Goal: Transaction & Acquisition: Book appointment/travel/reservation

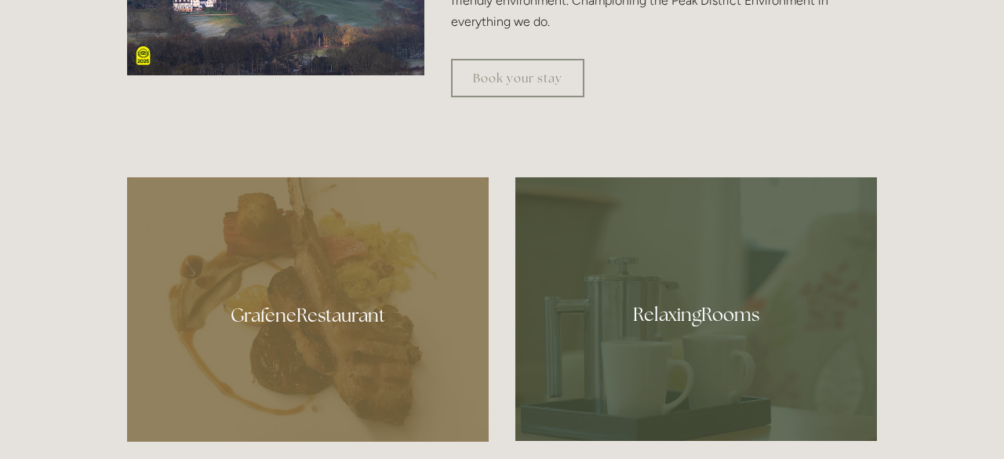
scroll to position [690, 0]
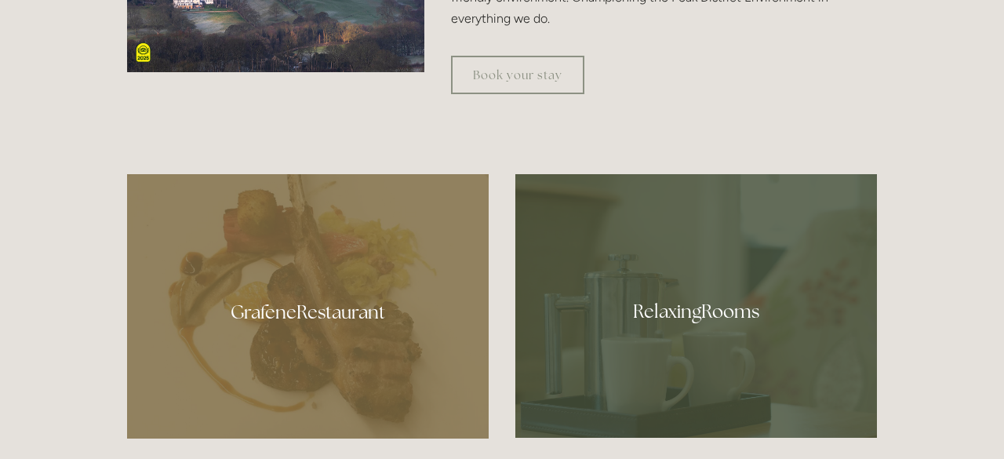
click at [361, 340] on div at bounding box center [307, 306] width 361 height 264
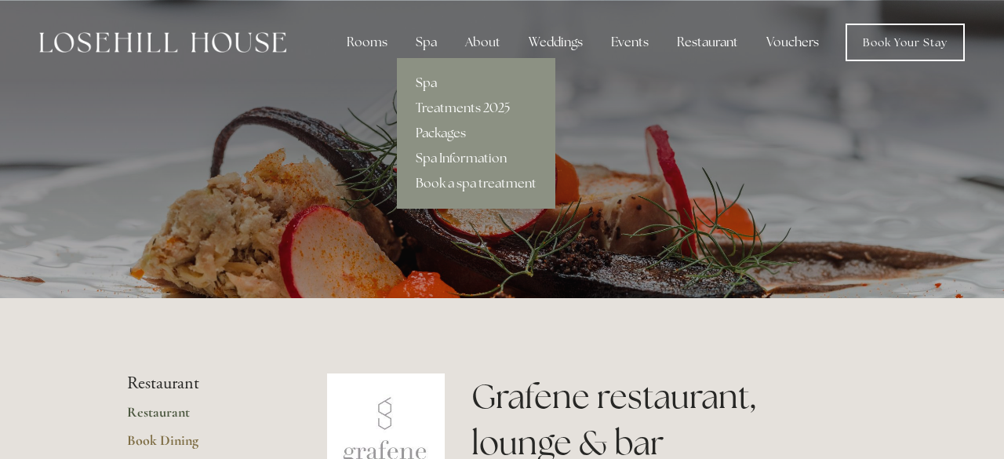
click at [428, 85] on link "Spa" at bounding box center [476, 83] width 158 height 25
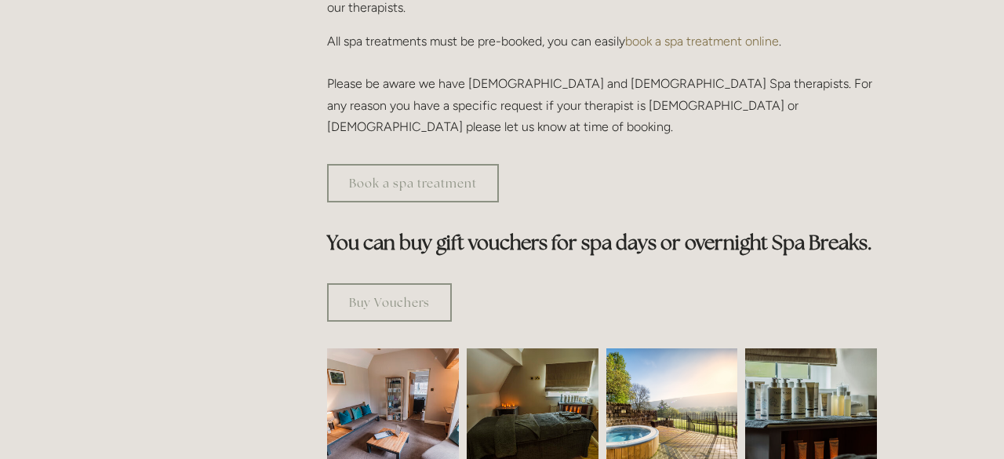
scroll to position [753, 0]
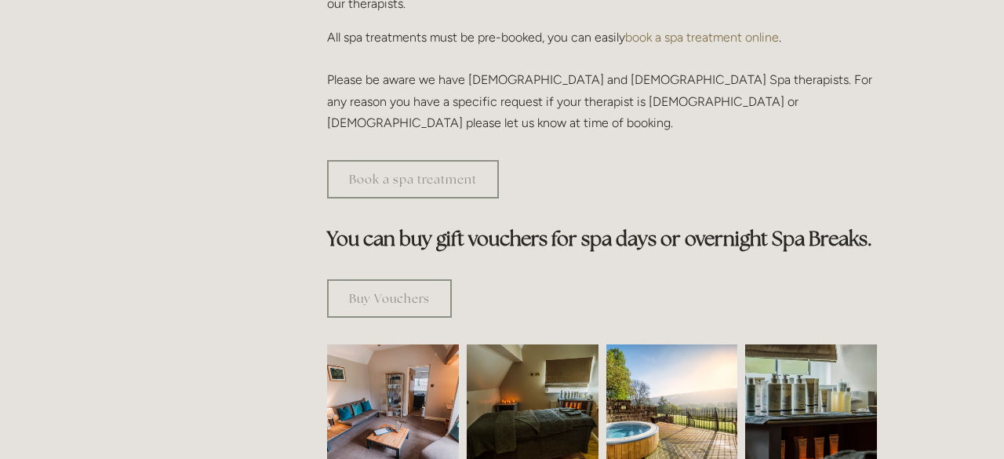
click at [422, 359] on img at bounding box center [393, 410] width 198 height 132
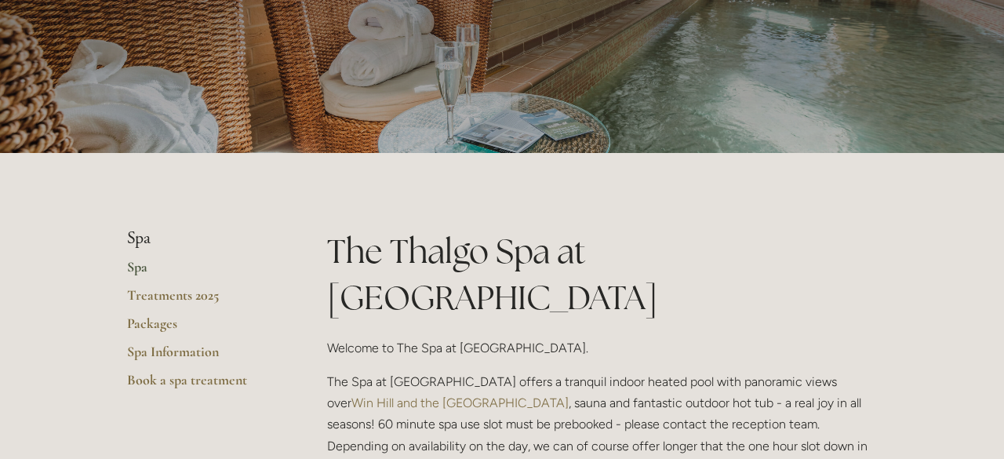
scroll to position [157, 0]
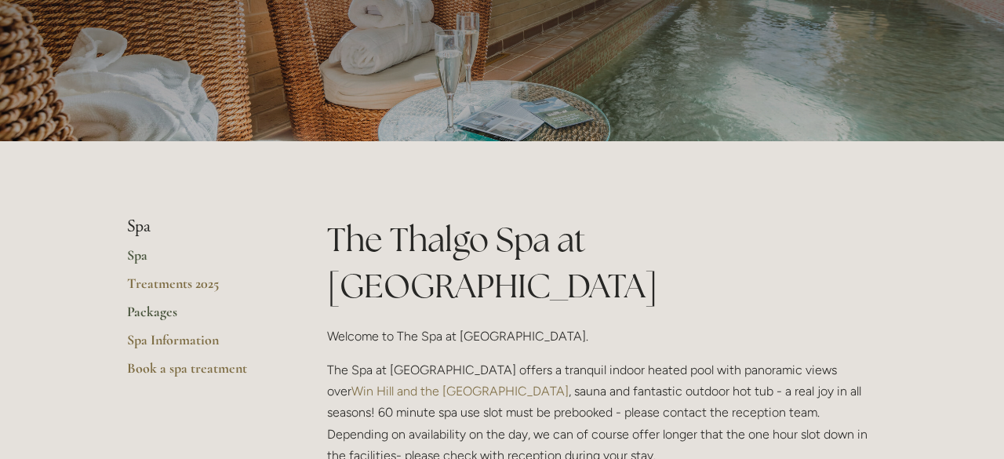
click at [154, 322] on link "Packages" at bounding box center [202, 317] width 150 height 28
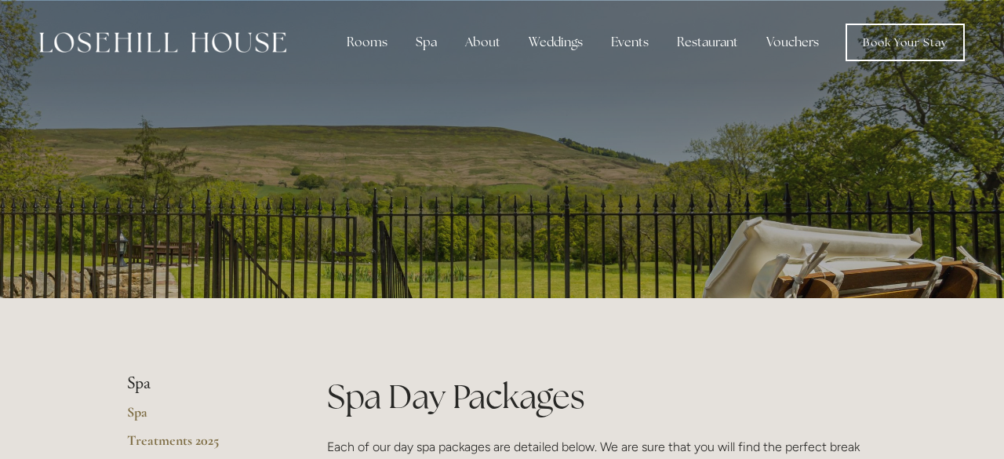
scroll to position [31, 0]
